Goal: Transaction & Acquisition: Subscribe to service/newsletter

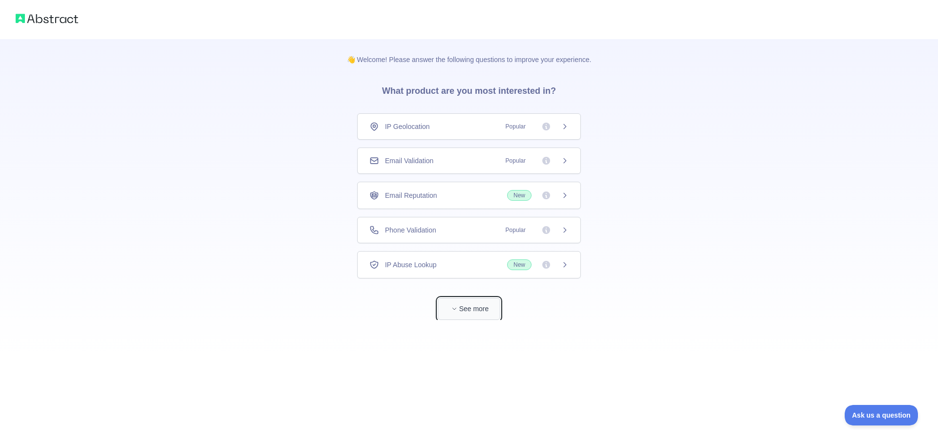
click at [477, 306] on button "See more" at bounding box center [469, 309] width 63 height 22
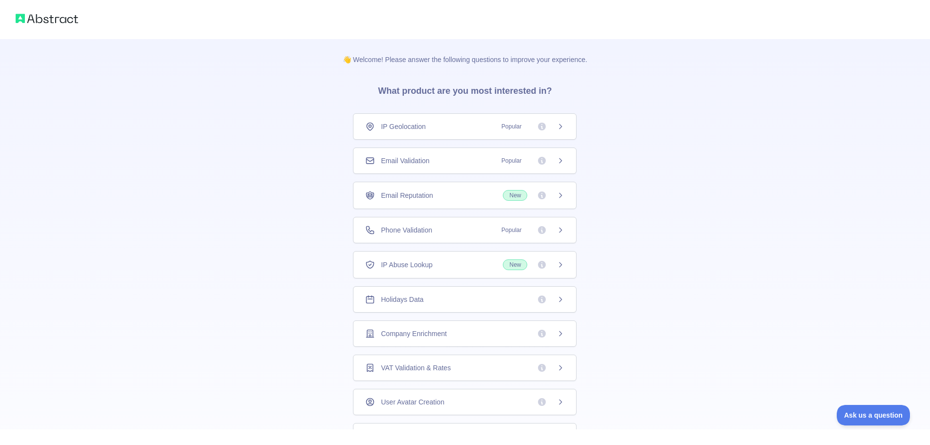
click at [539, 194] on icon at bounding box center [542, 195] width 8 height 8
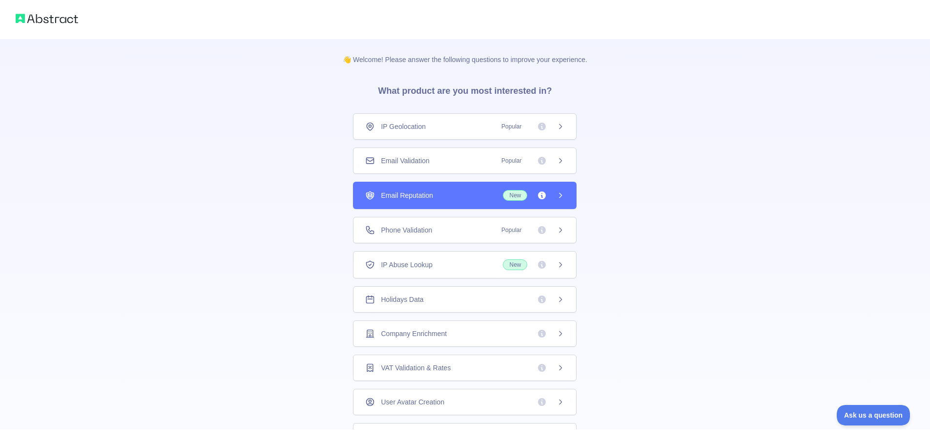
click at [539, 194] on icon at bounding box center [542, 195] width 8 height 8
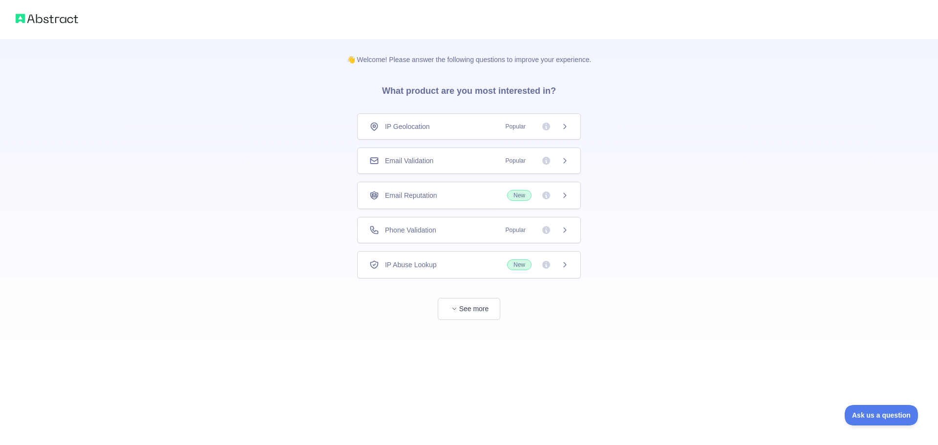
click at [446, 160] on div "Email Validation Popular" at bounding box center [468, 161] width 199 height 10
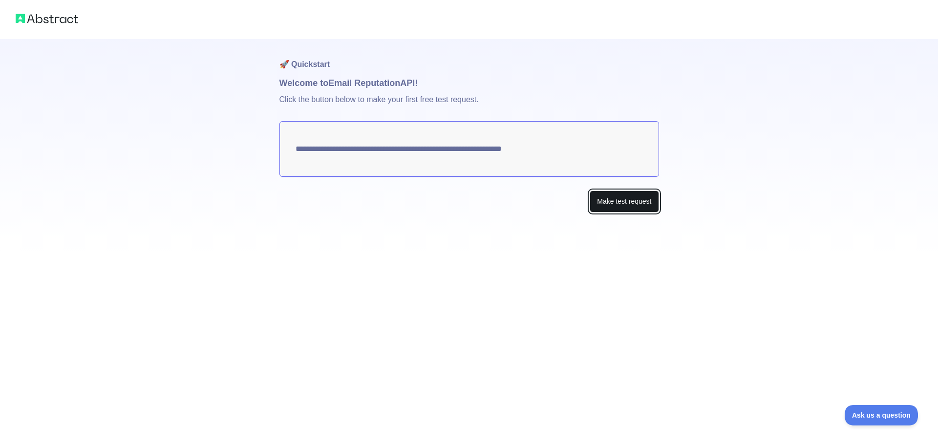
click at [605, 204] on button "Make test request" at bounding box center [623, 201] width 69 height 22
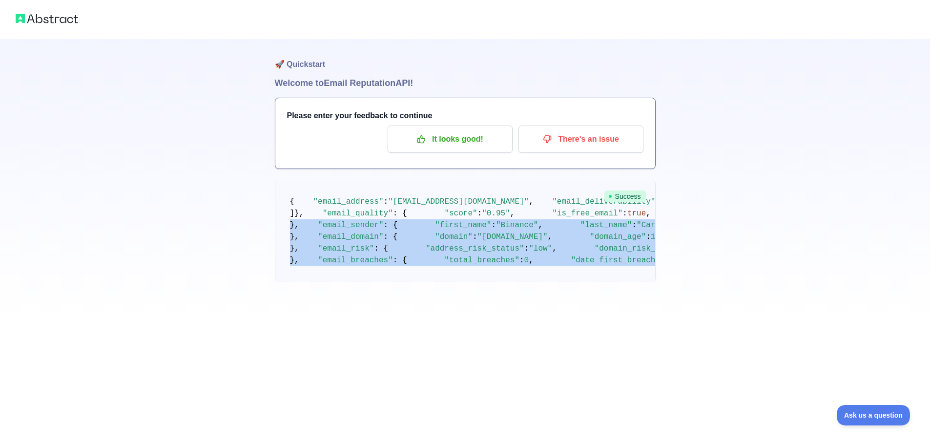
scroll to position [83, 0]
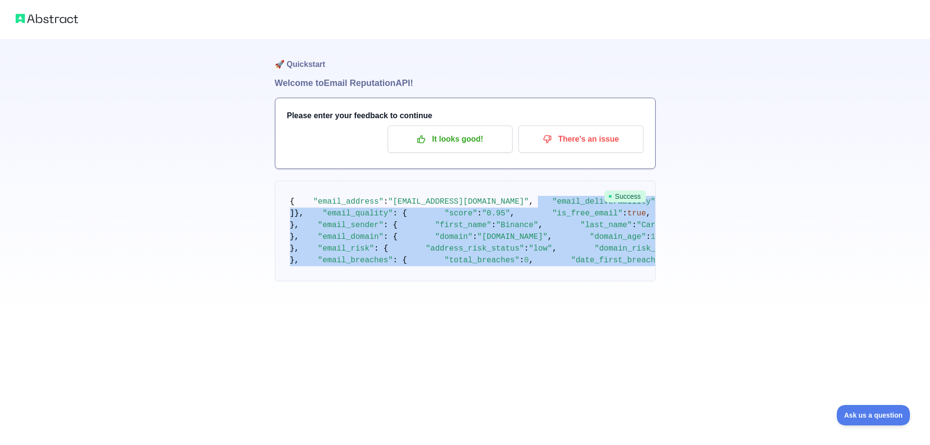
drag, startPoint x: 500, startPoint y: 389, endPoint x: 293, endPoint y: 145, distance: 320.9
click at [293, 181] on pre "{ "email_address" : "[EMAIL_ADDRESS][DOMAIN_NAME]" , "email_deliverability" : {…" at bounding box center [465, 231] width 381 height 101
copy code ""email_deliverability" : { "status" : "deliverable" , "status_detail" : "valid_…"
click at [458, 143] on p "It looks good!" at bounding box center [450, 139] width 110 height 17
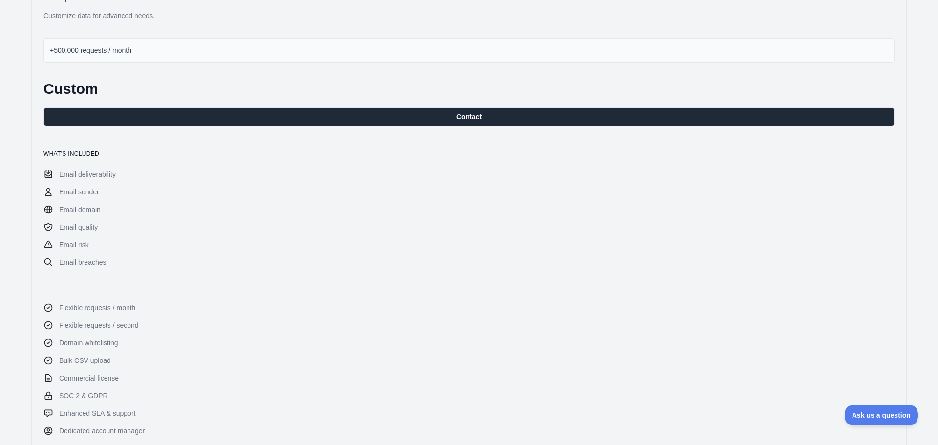
scroll to position [147, 0]
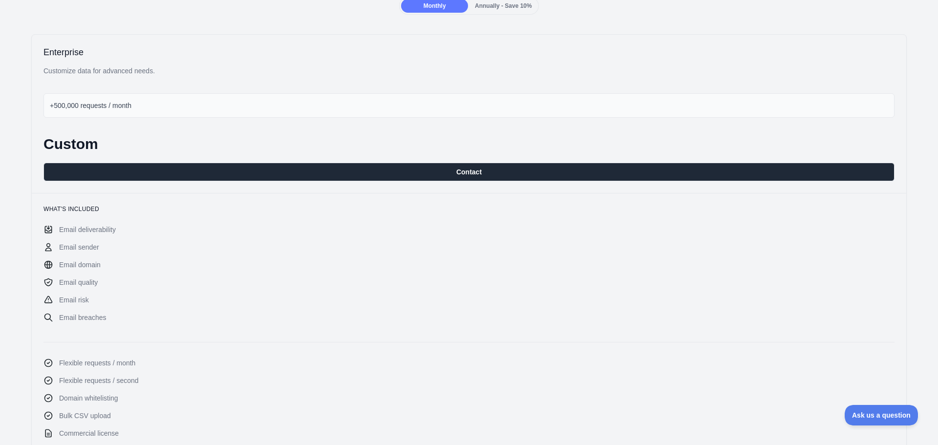
click at [381, 109] on div "+500,000 requests / month" at bounding box center [468, 105] width 851 height 24
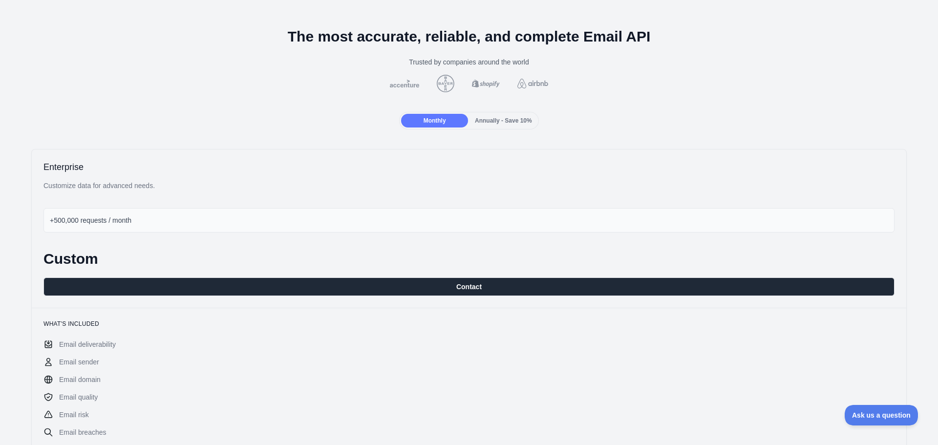
scroll to position [0, 0]
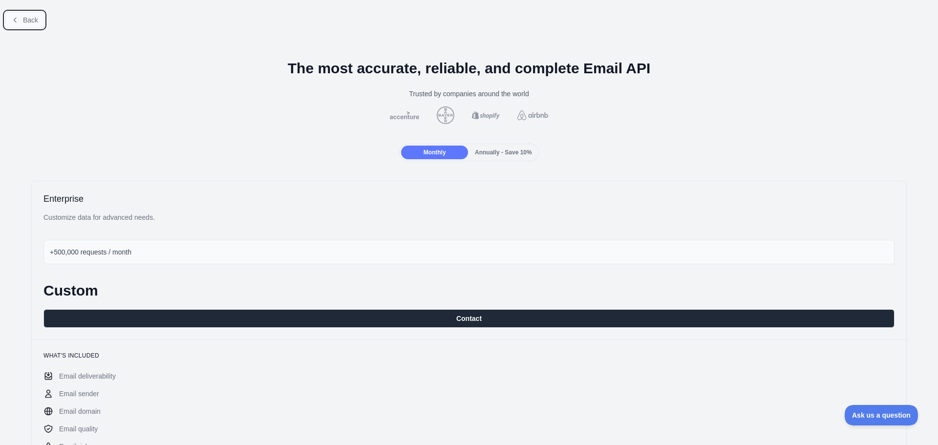
click at [28, 16] on span "Back" at bounding box center [30, 20] width 15 height 8
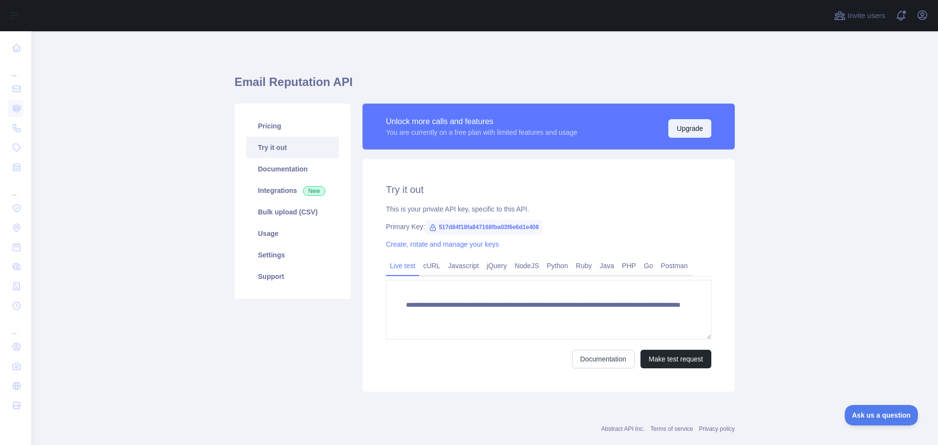
click at [692, 133] on button "Upgrade" at bounding box center [689, 128] width 43 height 19
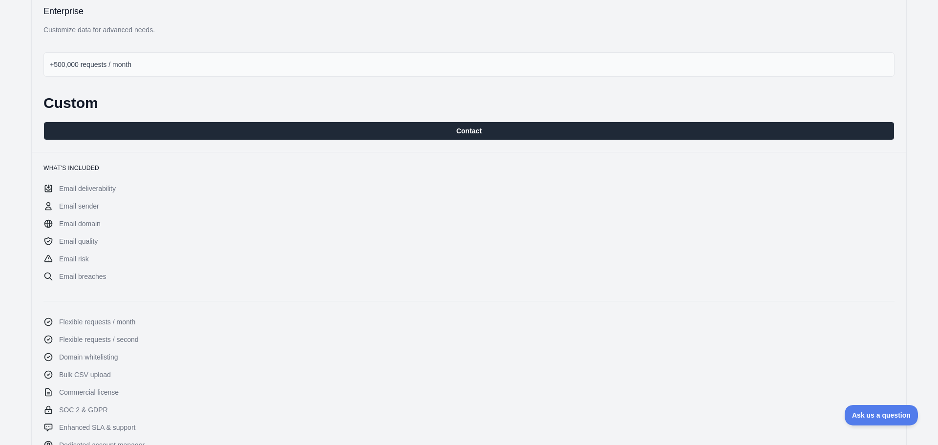
scroll to position [104, 0]
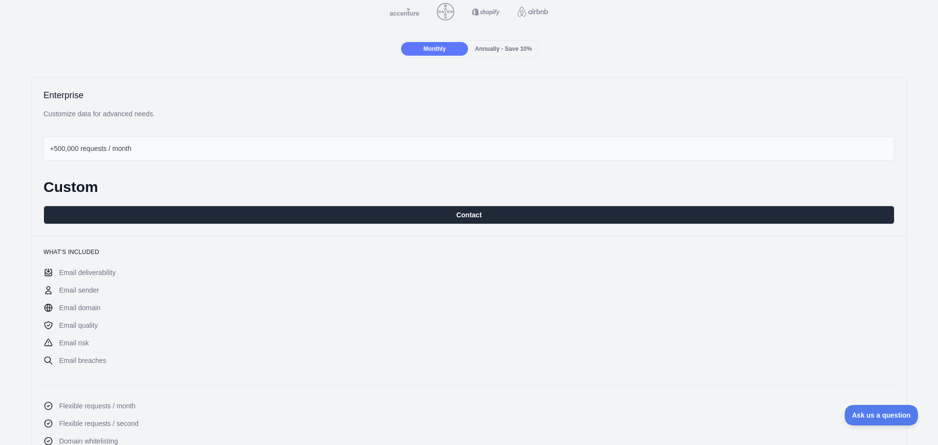
click at [310, 149] on div "+500,000 requests / month" at bounding box center [468, 148] width 851 height 24
click at [123, 147] on span "+500,000 requests / month" at bounding box center [91, 149] width 82 height 8
click at [121, 149] on span "+500,000 requests / month" at bounding box center [91, 149] width 82 height 8
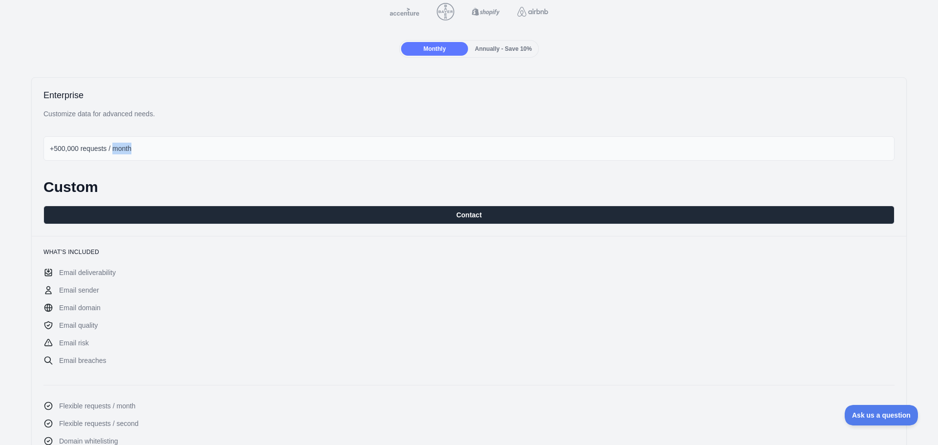
click at [195, 156] on div "+500,000 requests / month" at bounding box center [468, 148] width 851 height 24
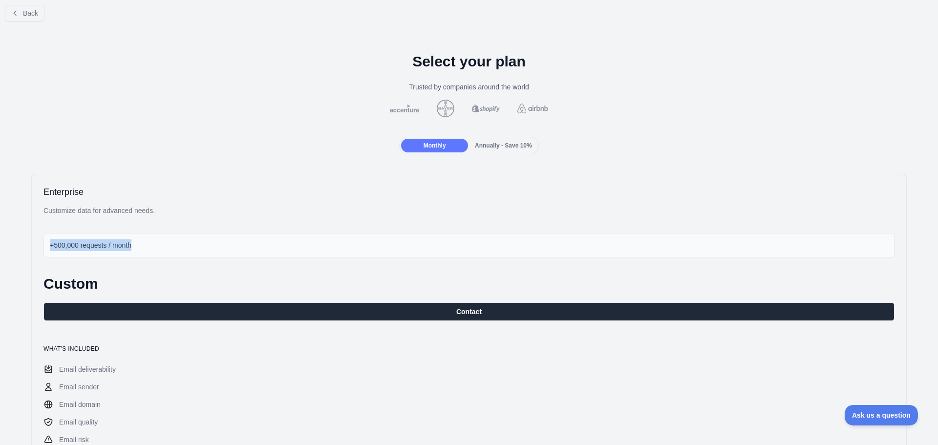
scroll to position [0, 0]
